Goal: Information Seeking & Learning: Learn about a topic

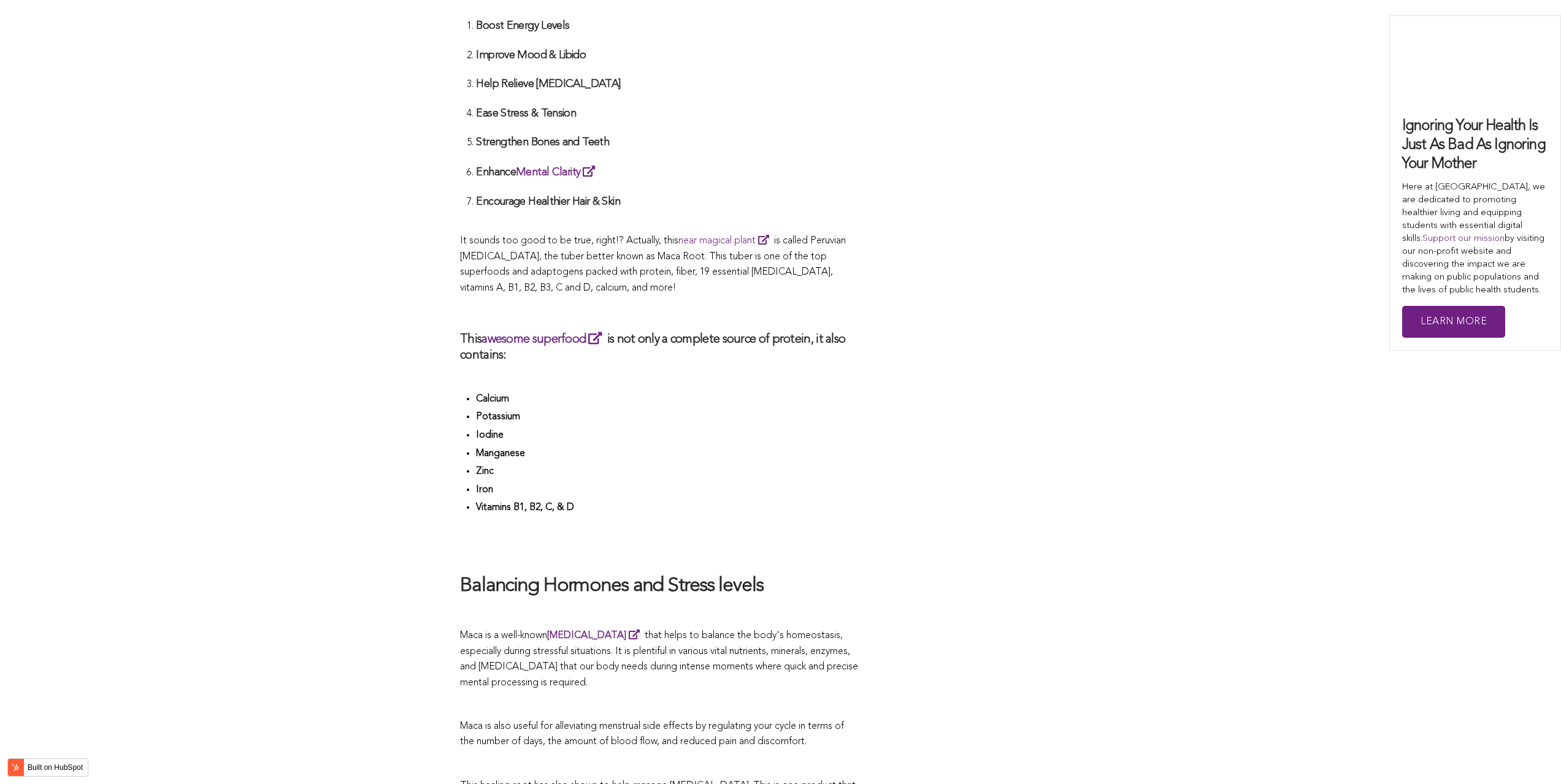
scroll to position [3788, 0]
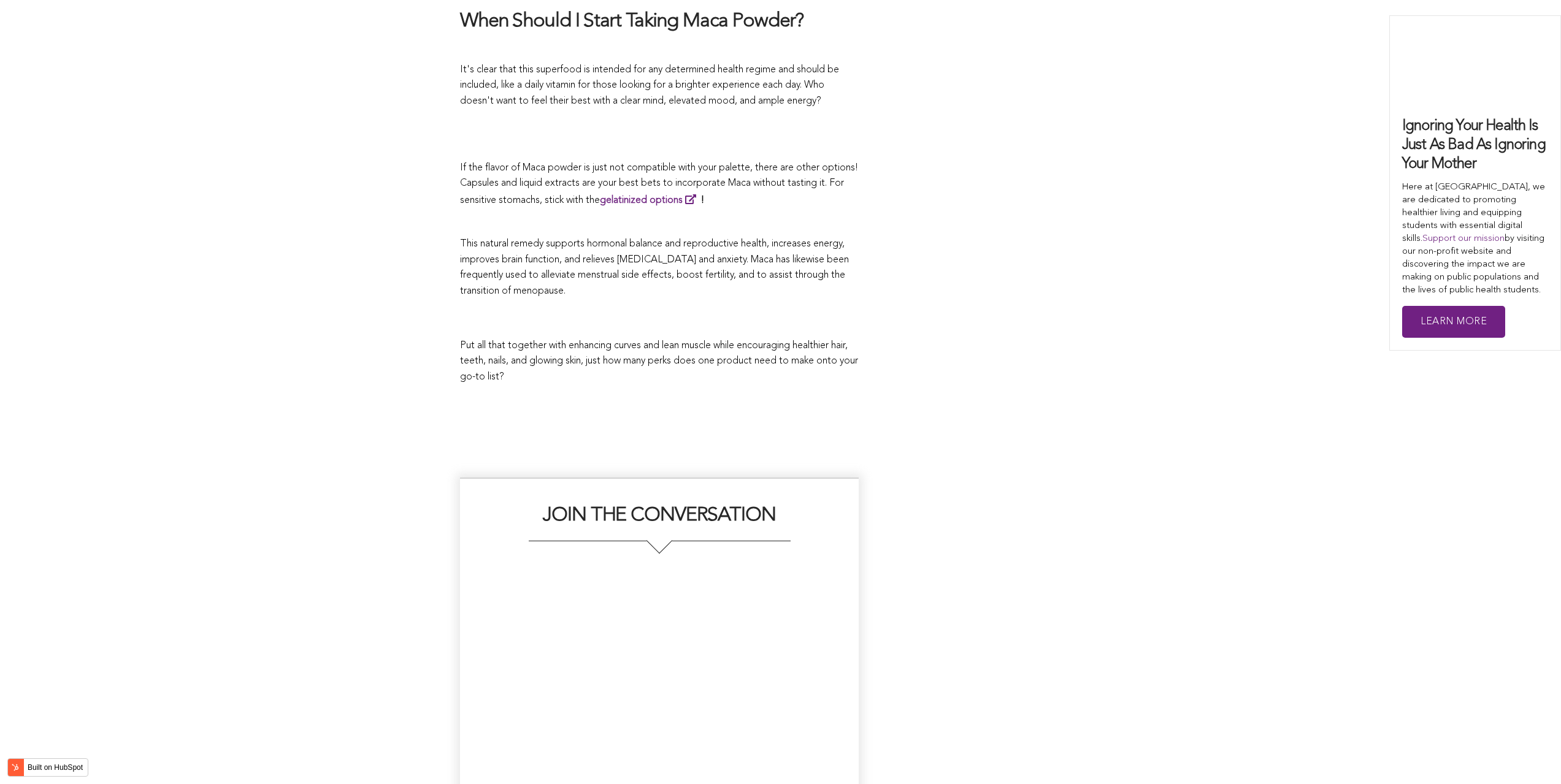
scroll to position [3988, 0]
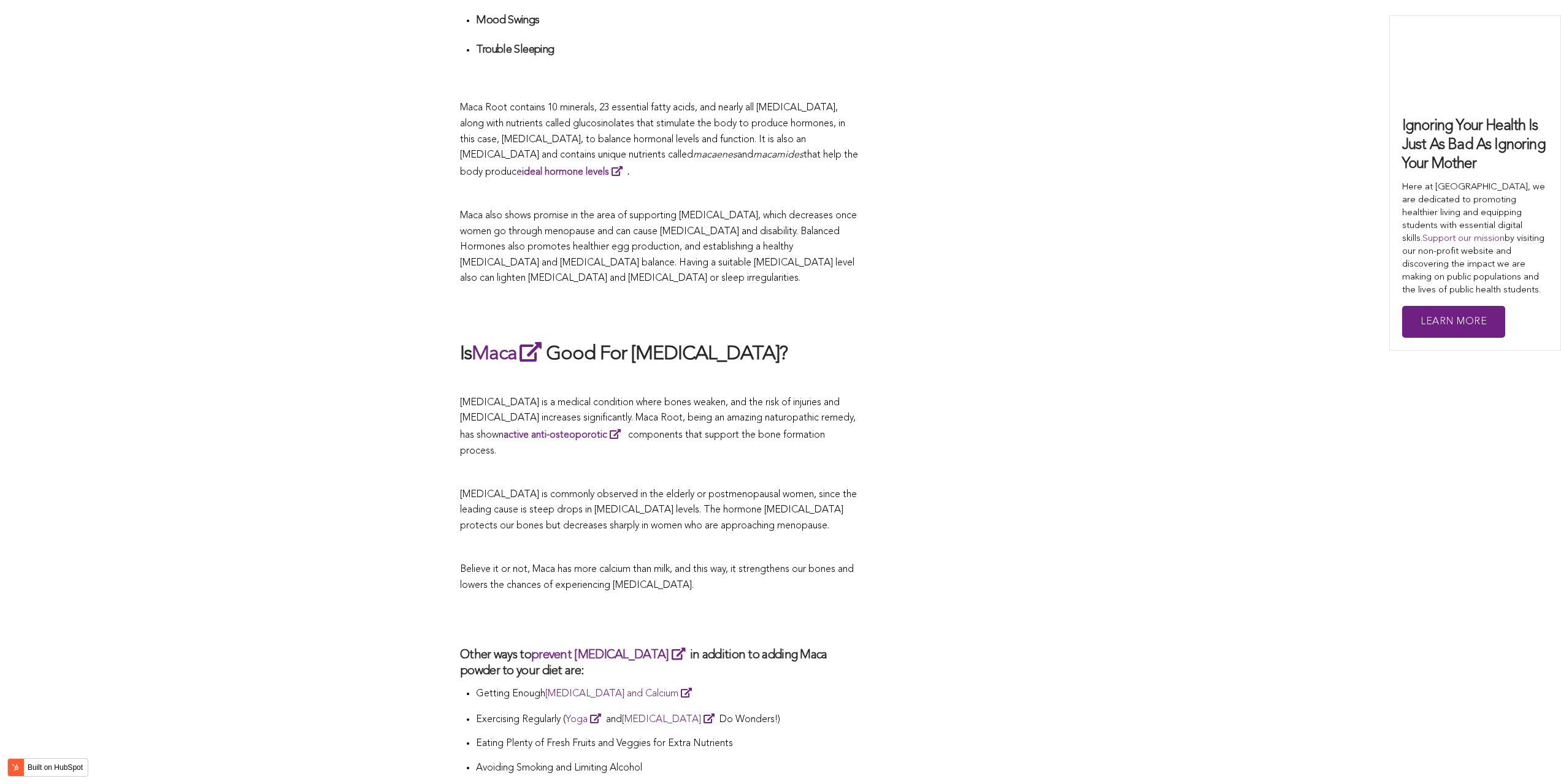
click at [787, 396] on p "[MEDICAL_DATA] is a medical condition where bones weaken, and the risk of injur…" at bounding box center [659, 428] width 399 height 64
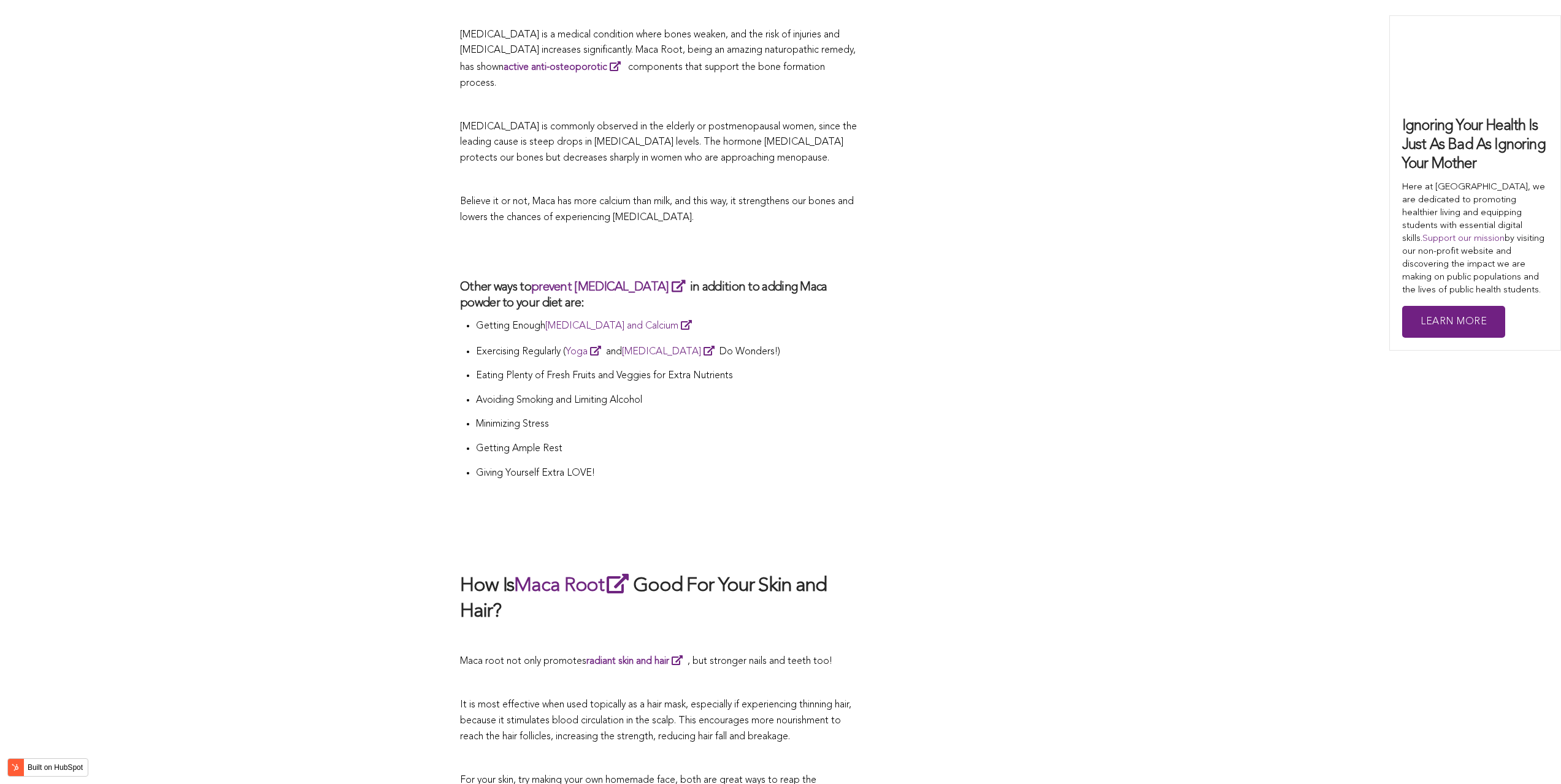
scroll to position [2291, 0]
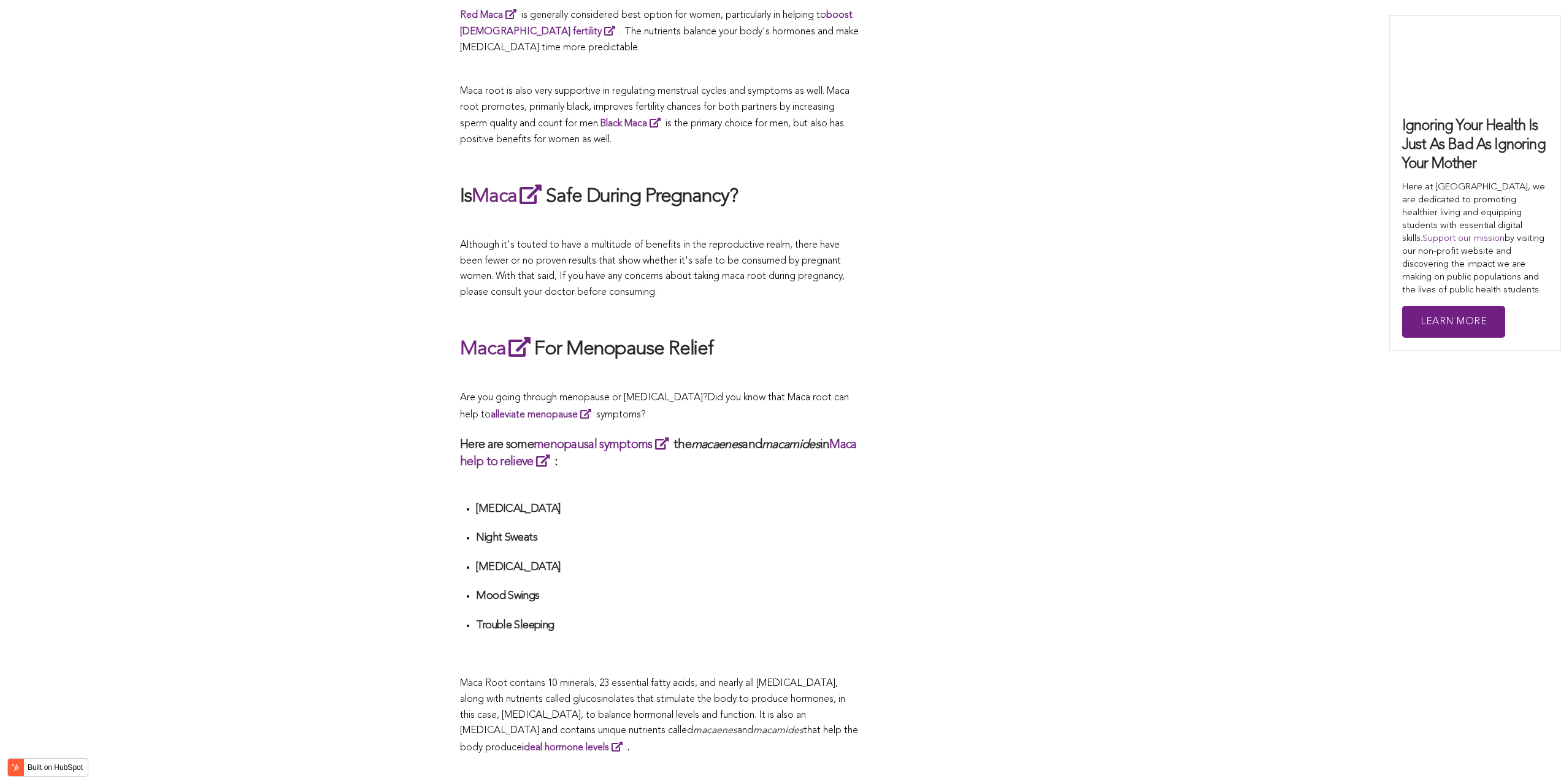
click at [856, 392] on p "Are you going through menopause or [MEDICAL_DATA]? Did you know that Maca root …" at bounding box center [659, 407] width 399 height 32
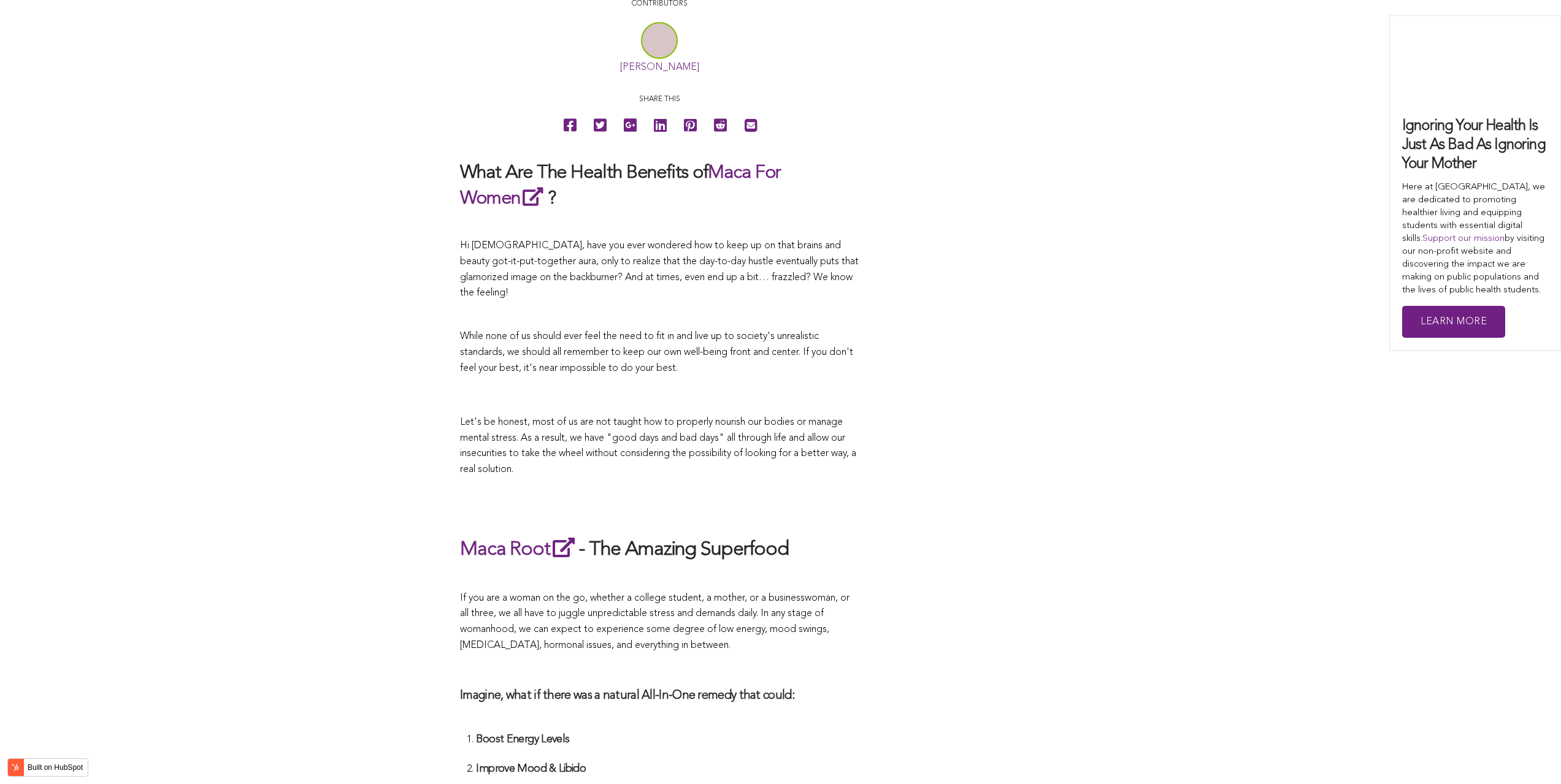
scroll to position [3488, 0]
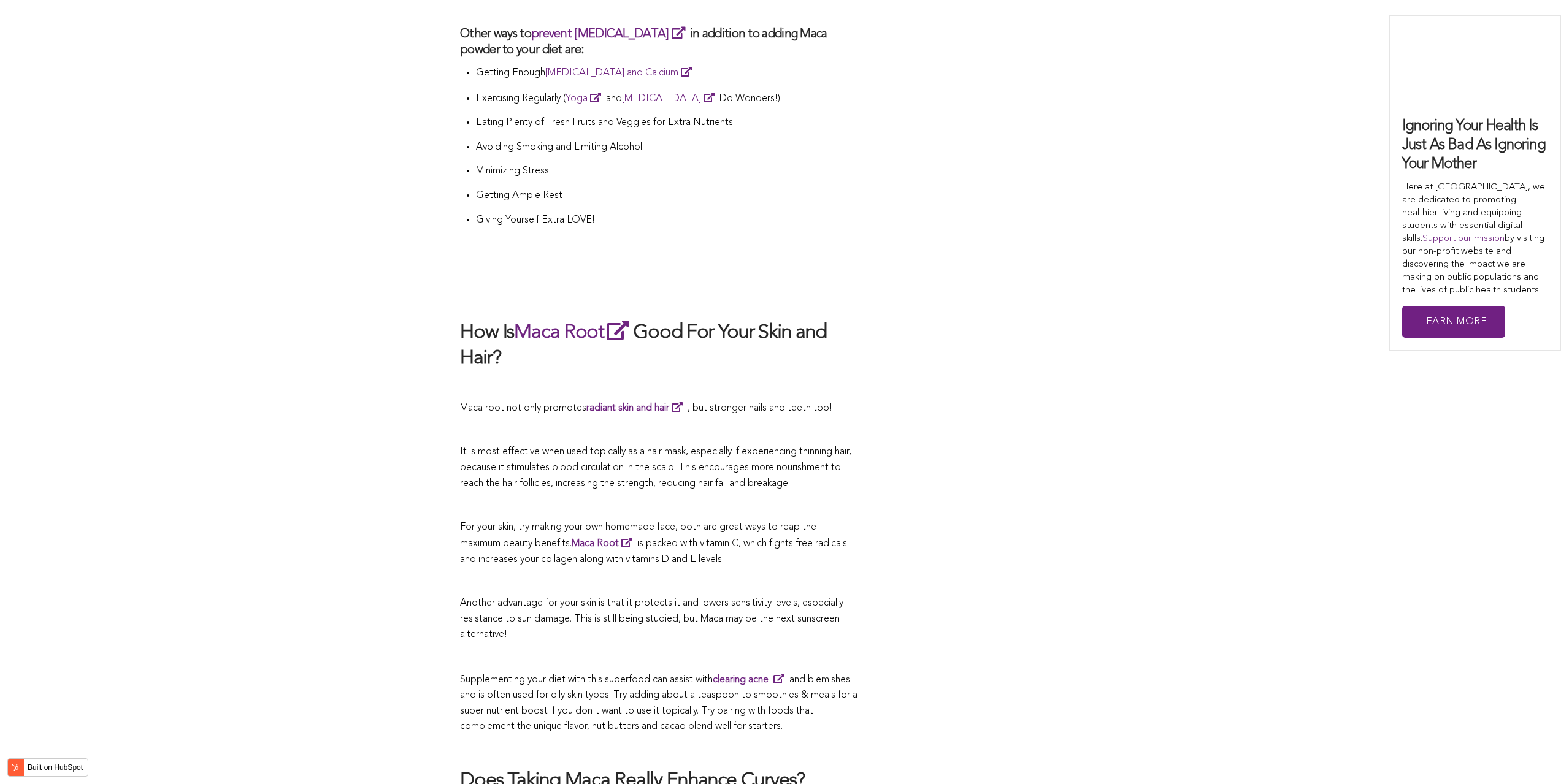
click at [675, 423] on p at bounding box center [659, 431] width 399 height 16
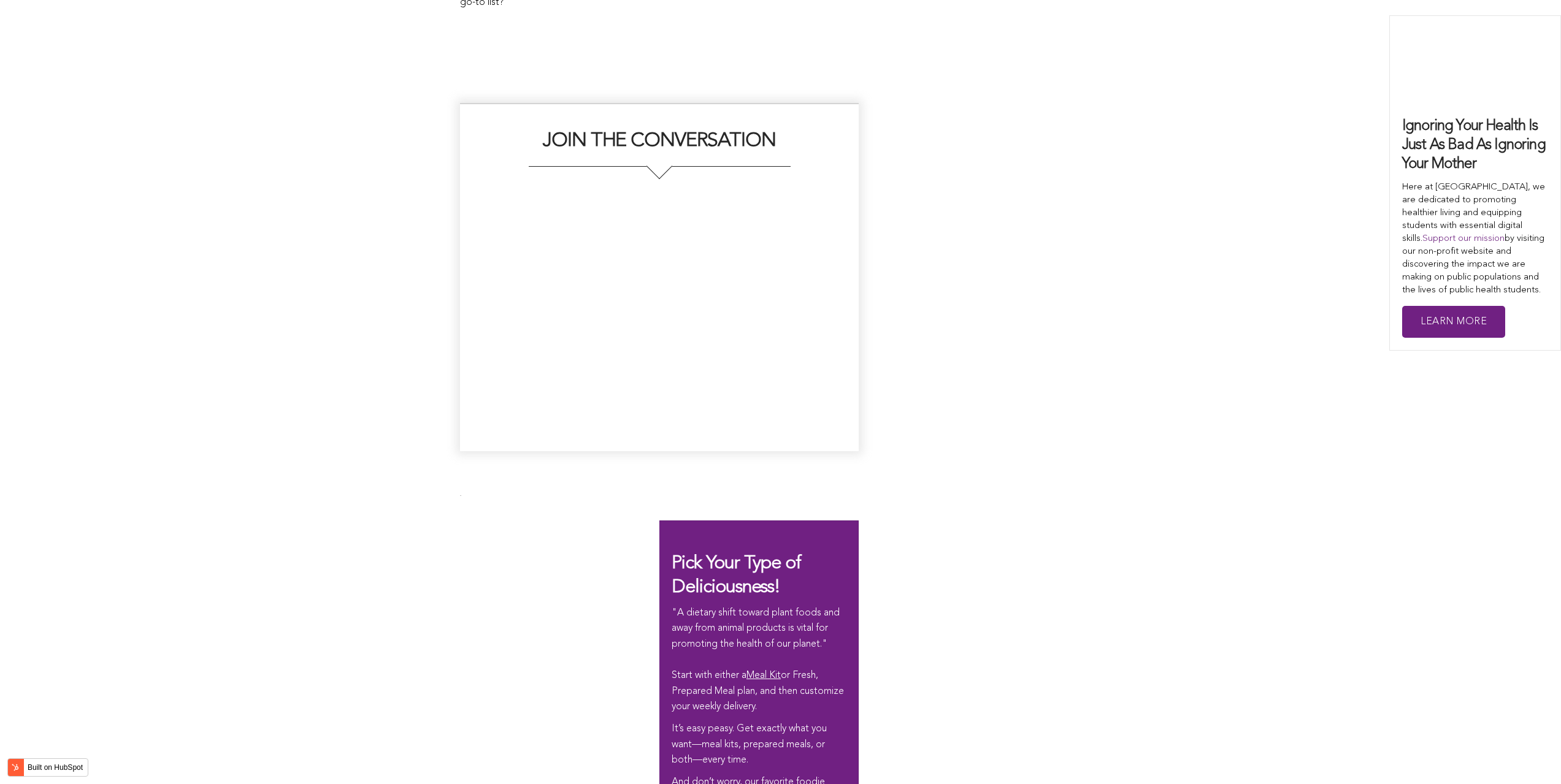
scroll to position [2944, 0]
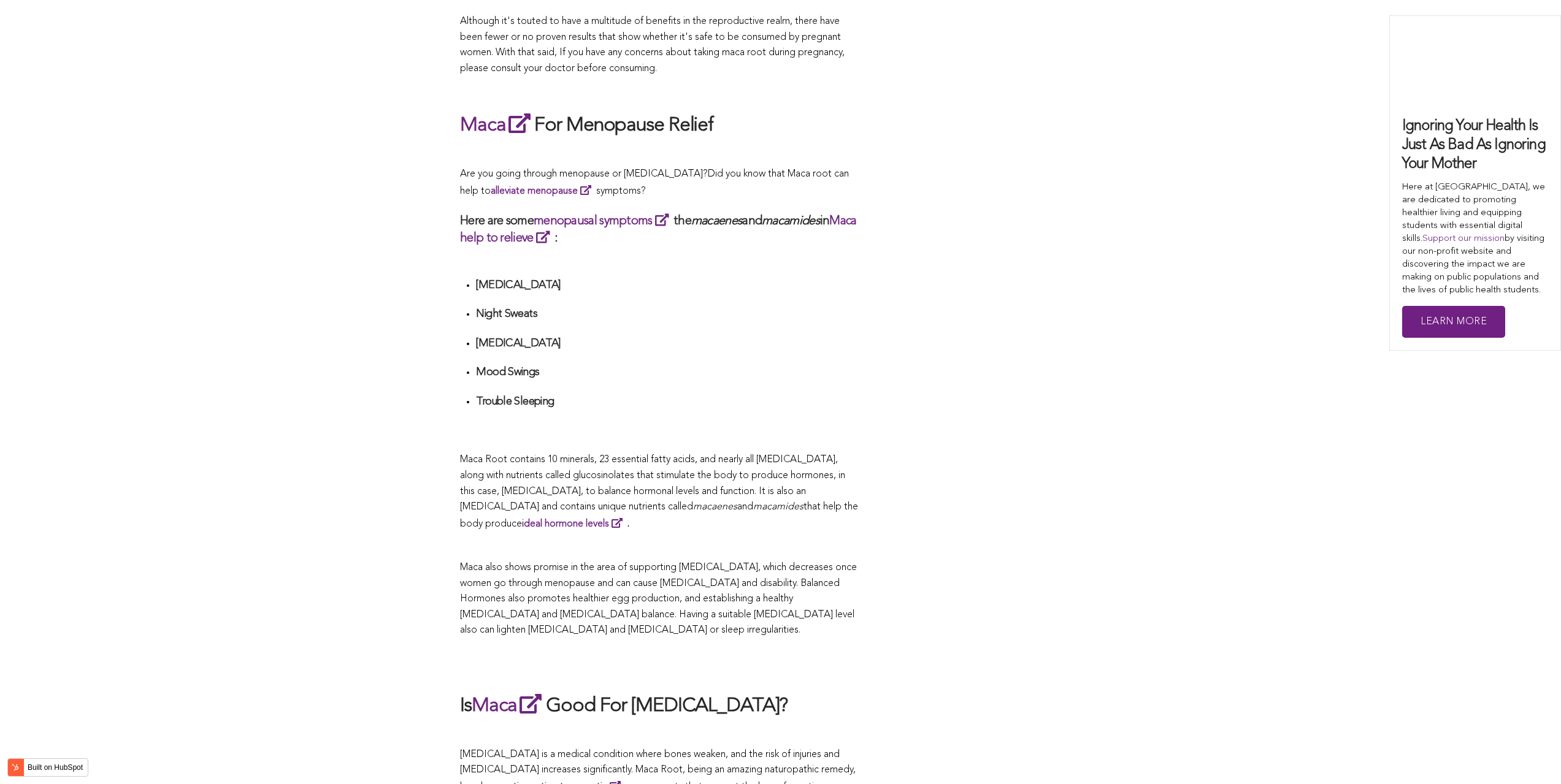
scroll to position [3015, 0]
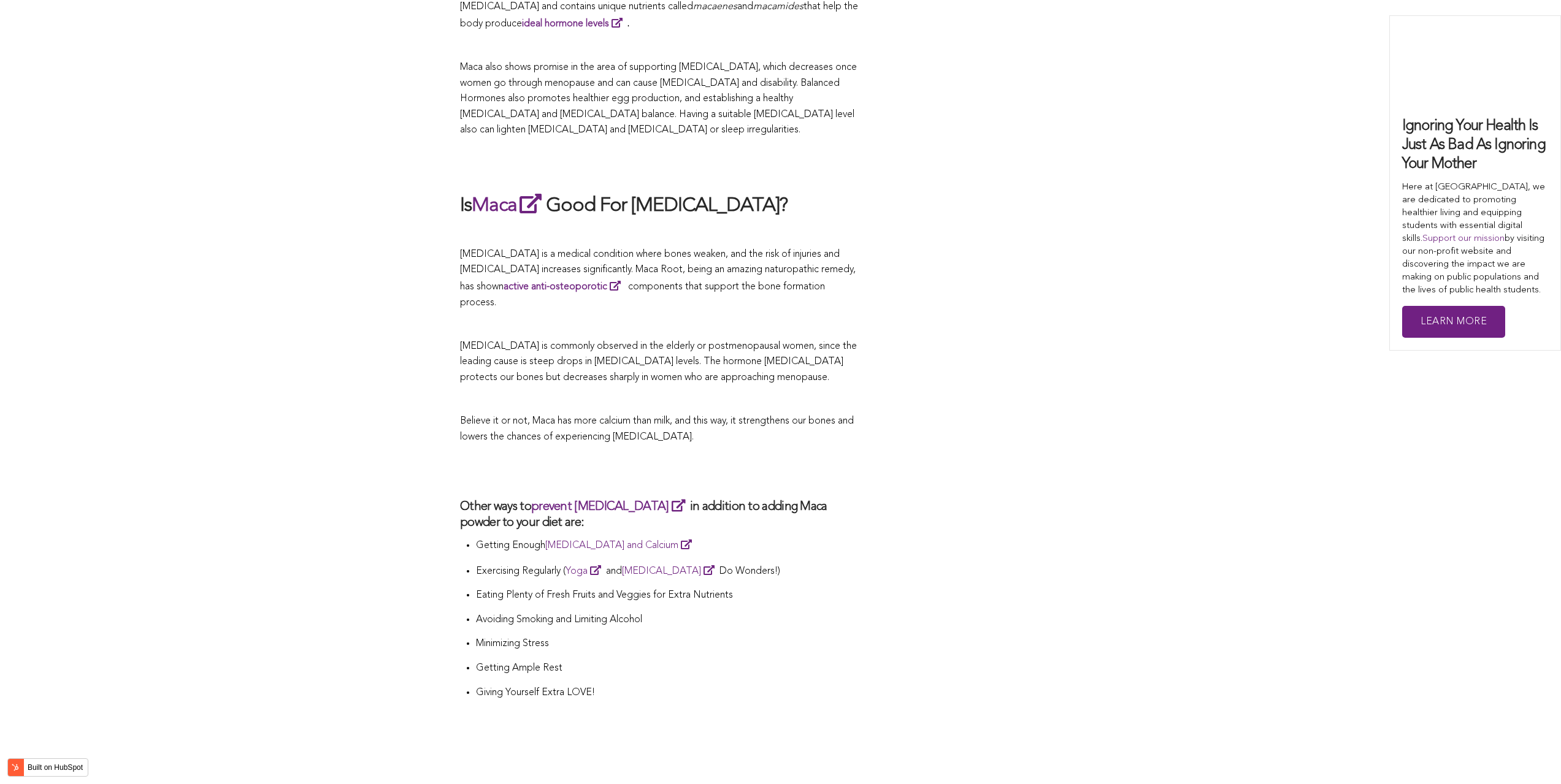
click at [694, 417] on span "Believe it or not, Maca has more calcium than milk, and this way, it strengthen…" at bounding box center [657, 429] width 394 height 26
click at [706, 754] on h2 at bounding box center [659, 766] width 399 height 26
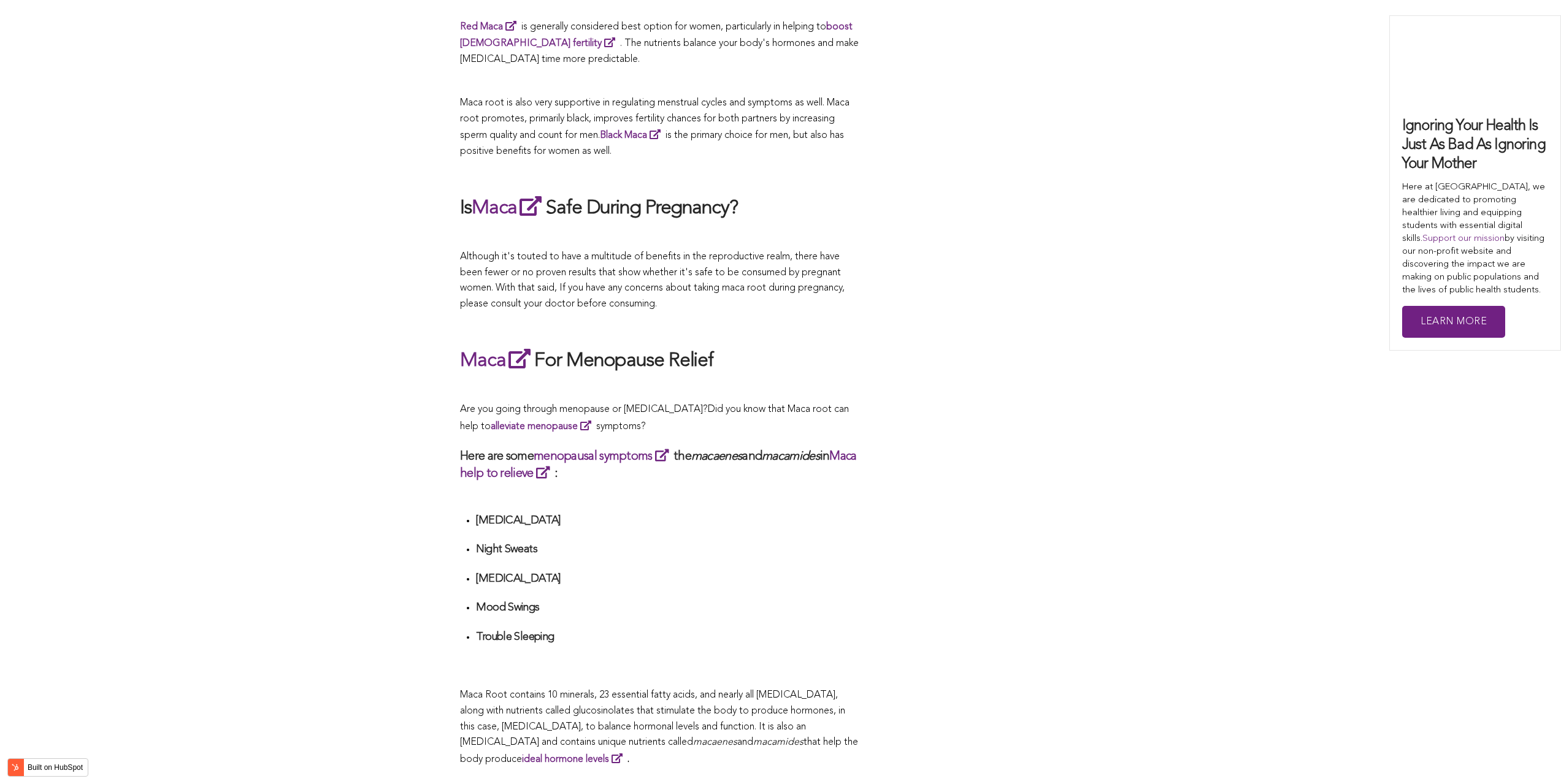
scroll to position [4180, 0]
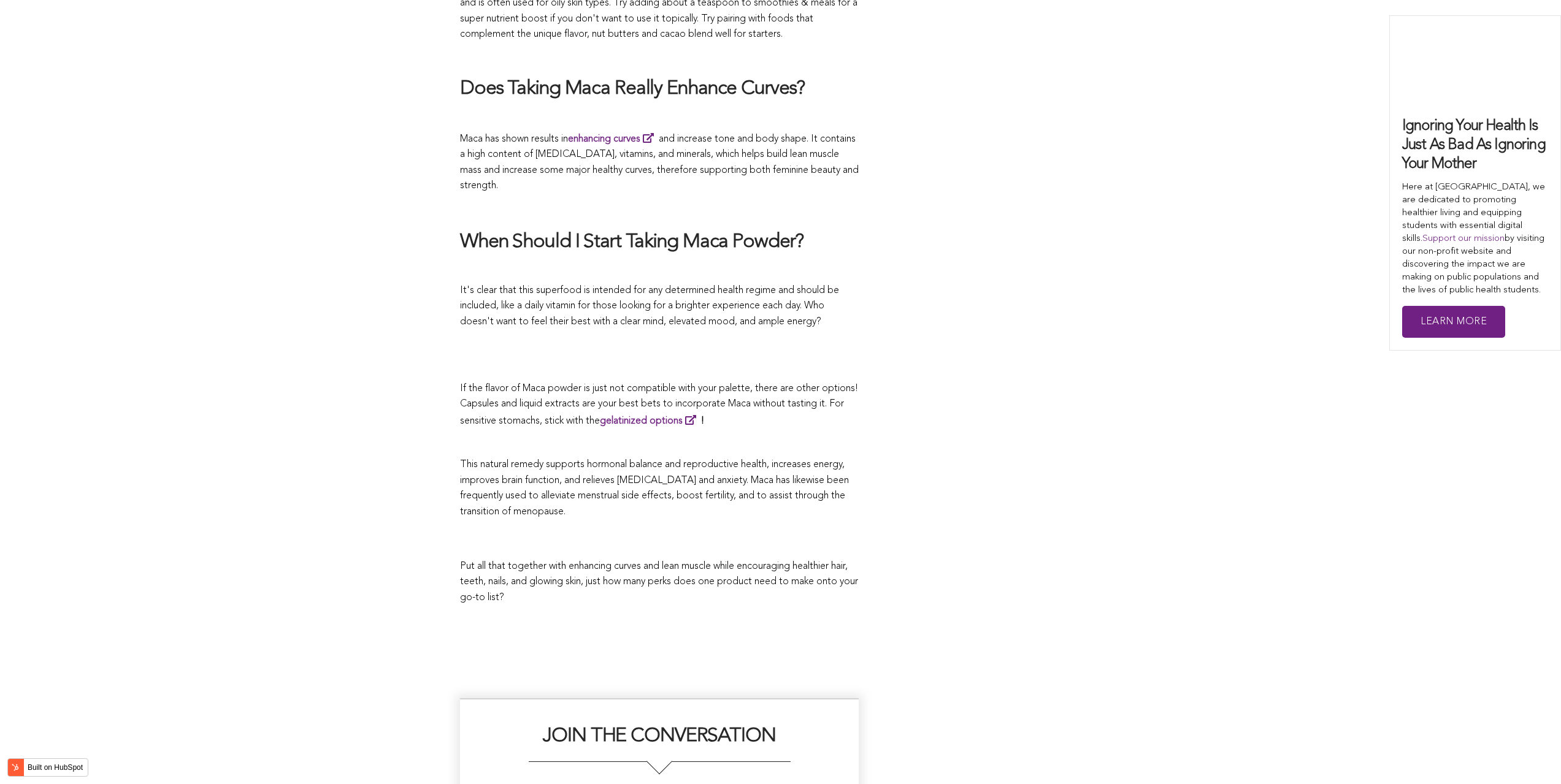
click at [580, 436] on p at bounding box center [659, 443] width 399 height 16
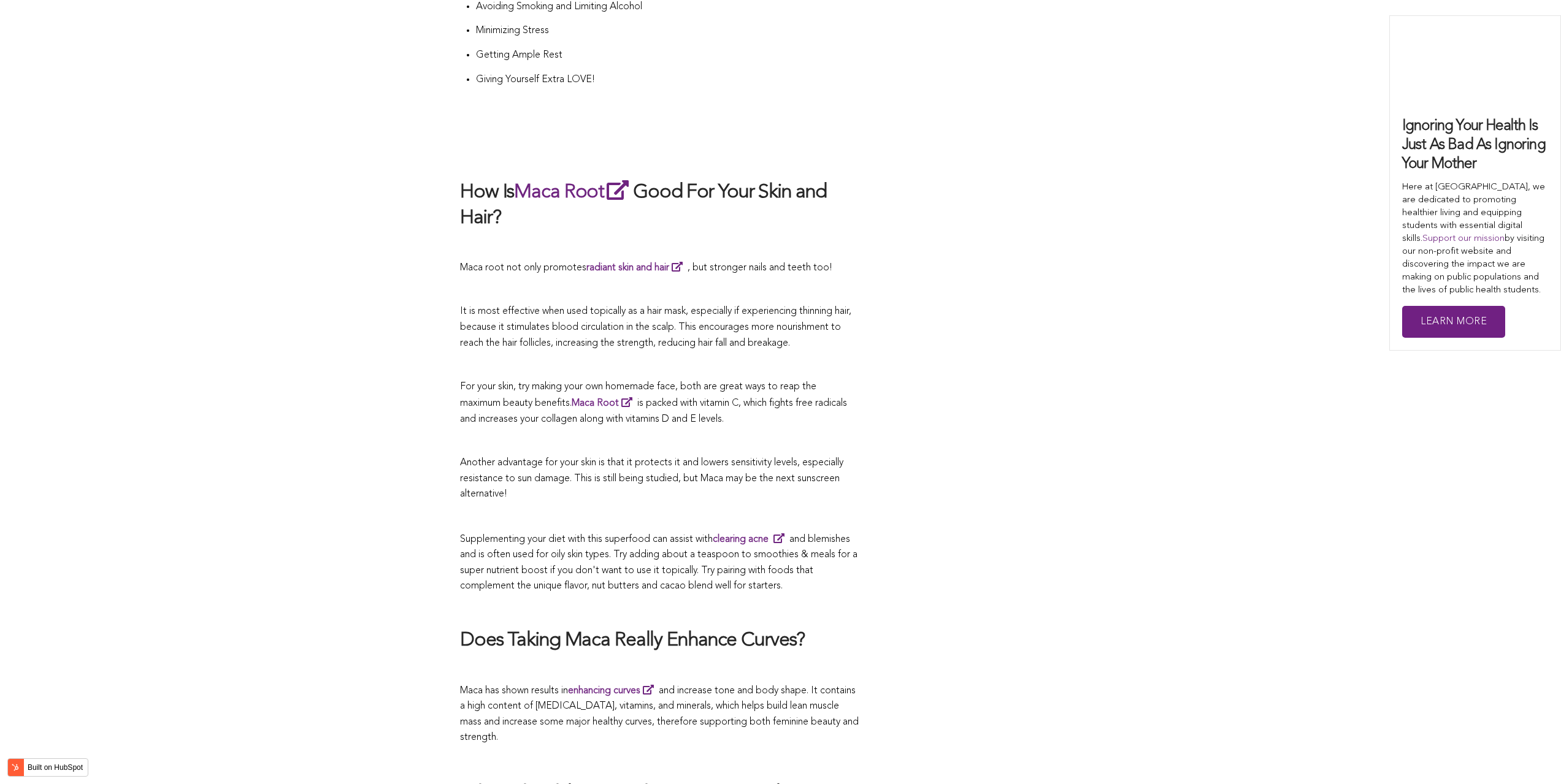
scroll to position [3506, 0]
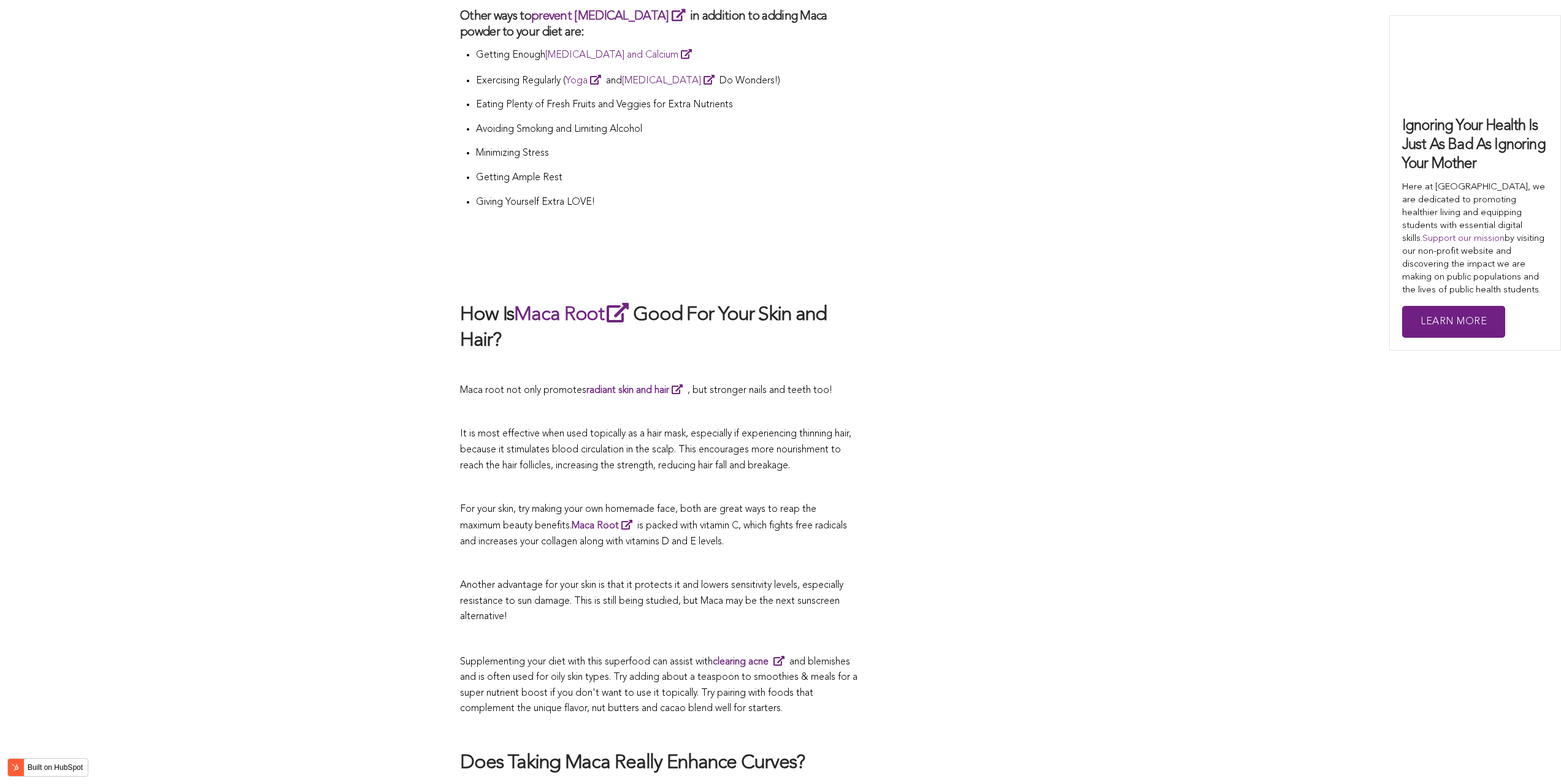
click at [778, 505] on span "For your skin, try making your own homemade face, both are great ways to reap t…" at bounding box center [638, 518] width 357 height 27
click at [794, 146] on li "Minimizing Stress" at bounding box center [668, 158] width 383 height 25
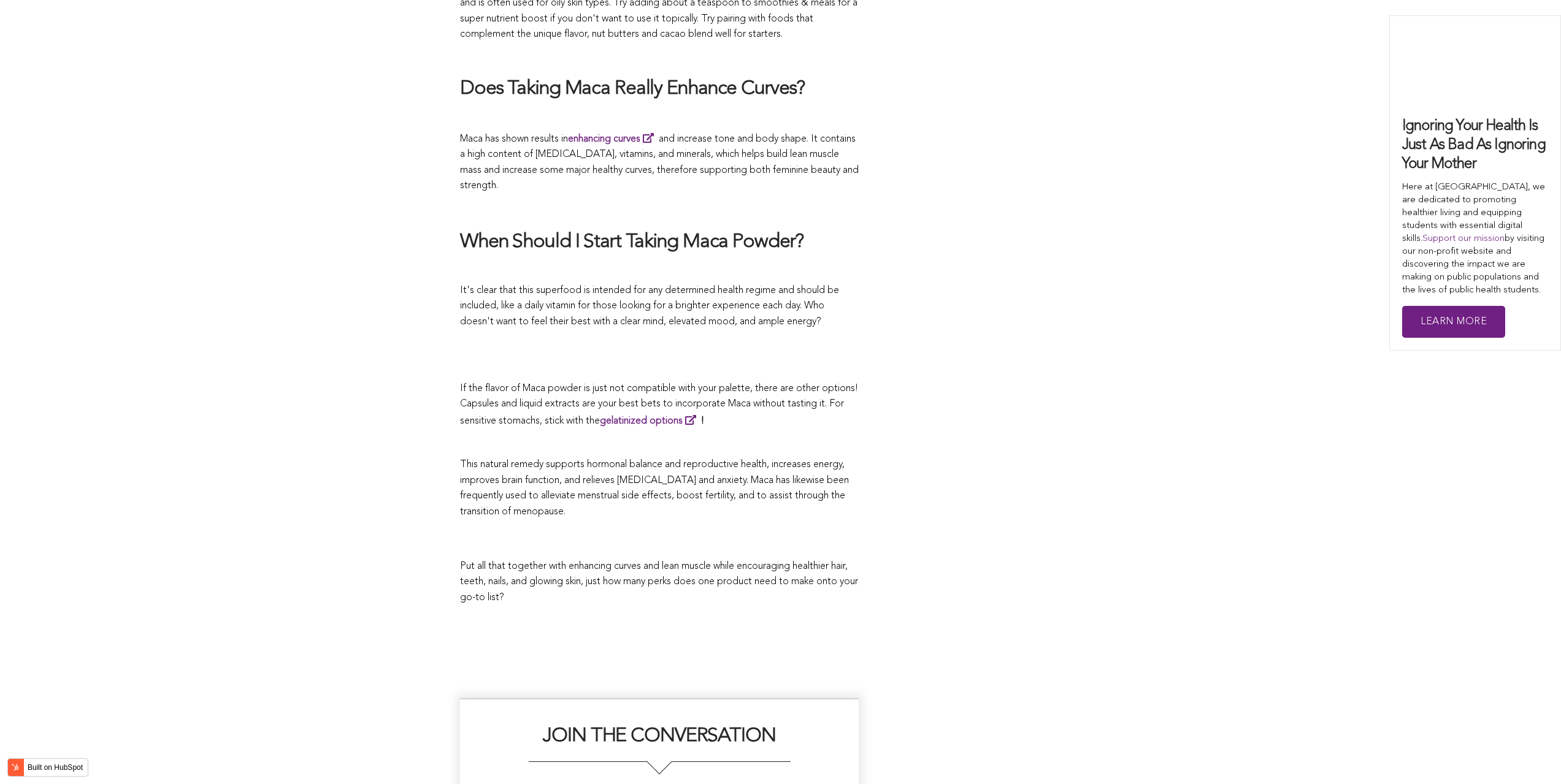
scroll to position [2038, 0]
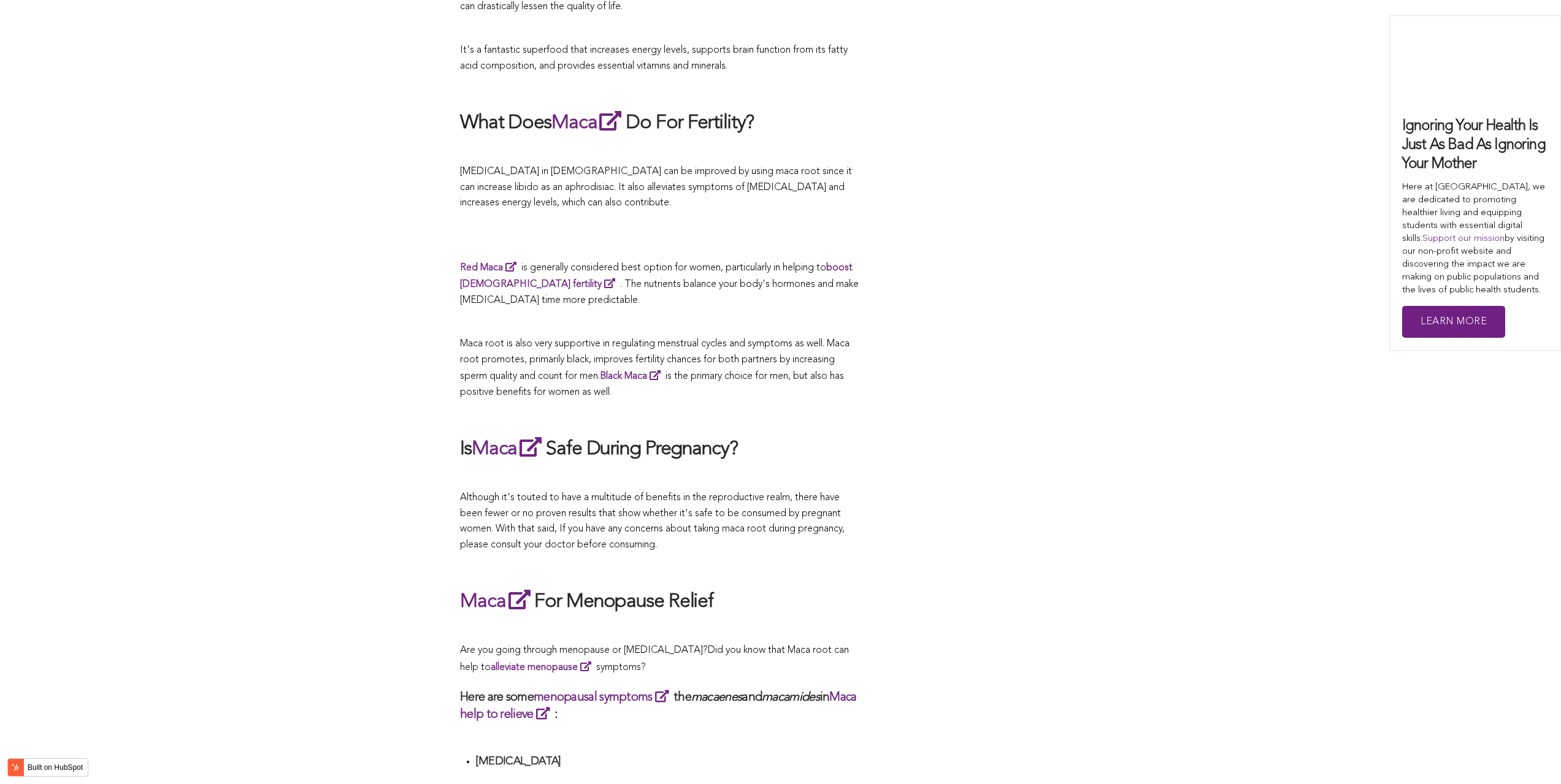
click at [726, 392] on span "What Are The Health Benefits of Maca For Women ? Hi [DEMOGRAPHIC_DATA], have yo…" at bounding box center [659, 723] width 399 height 4174
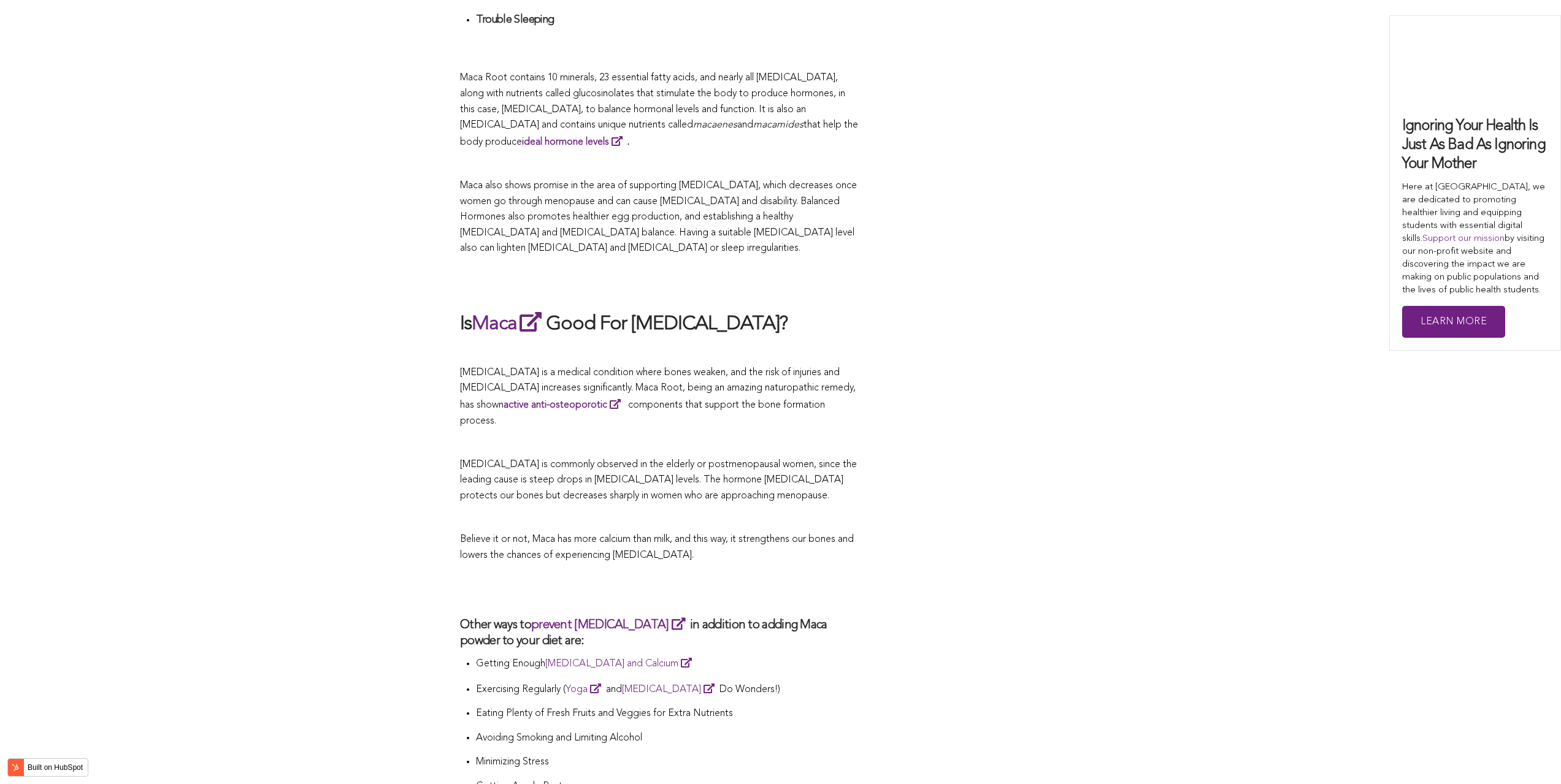
scroll to position [2958, 0]
